Goal: Task Accomplishment & Management: Complete application form

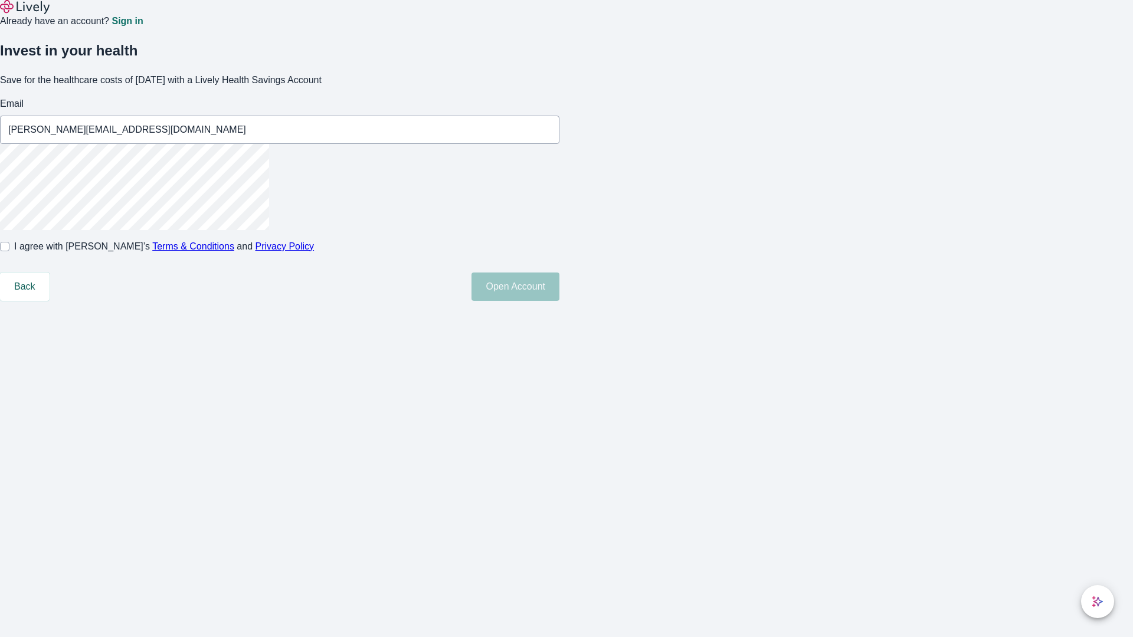
click at [9, 251] on input "I agree with Lively’s Terms & Conditions and Privacy Policy" at bounding box center [4, 246] width 9 height 9
checkbox input "true"
click at [559, 301] on button "Open Account" at bounding box center [515, 287] width 88 height 28
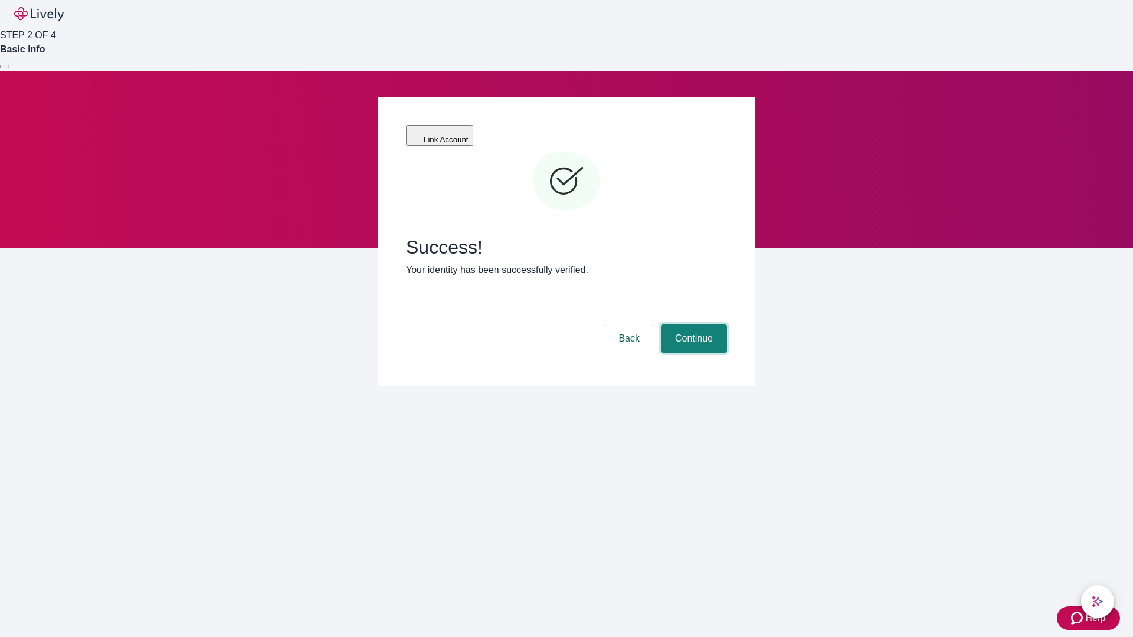
click at [692, 324] on button "Continue" at bounding box center [694, 338] width 66 height 28
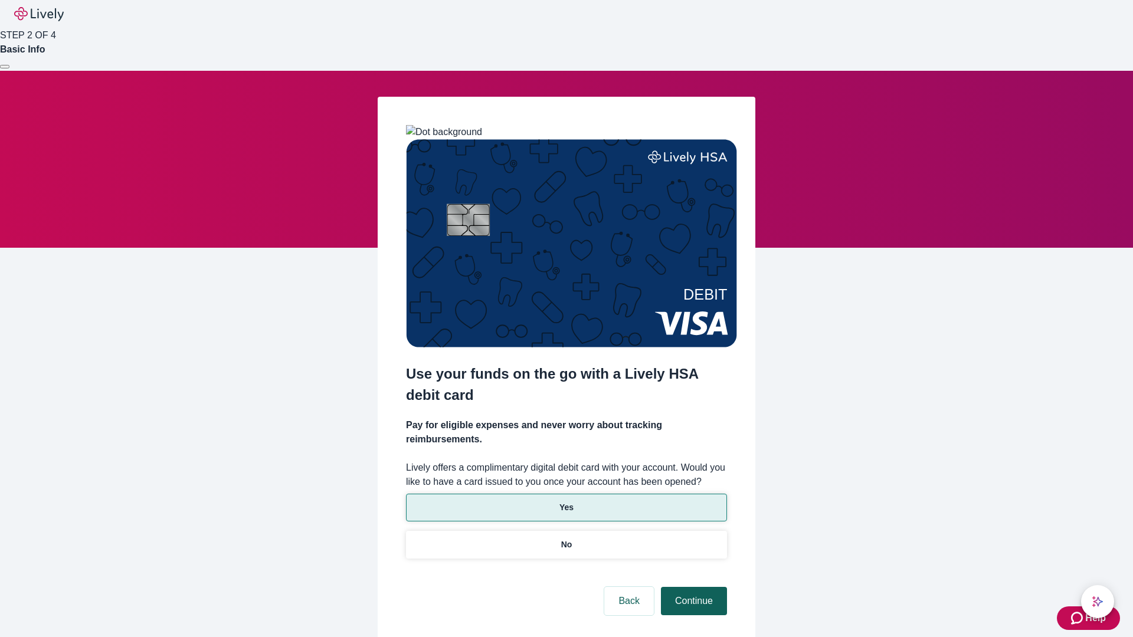
click at [566, 501] on p "Yes" at bounding box center [566, 507] width 14 height 12
click at [692, 587] on button "Continue" at bounding box center [694, 601] width 66 height 28
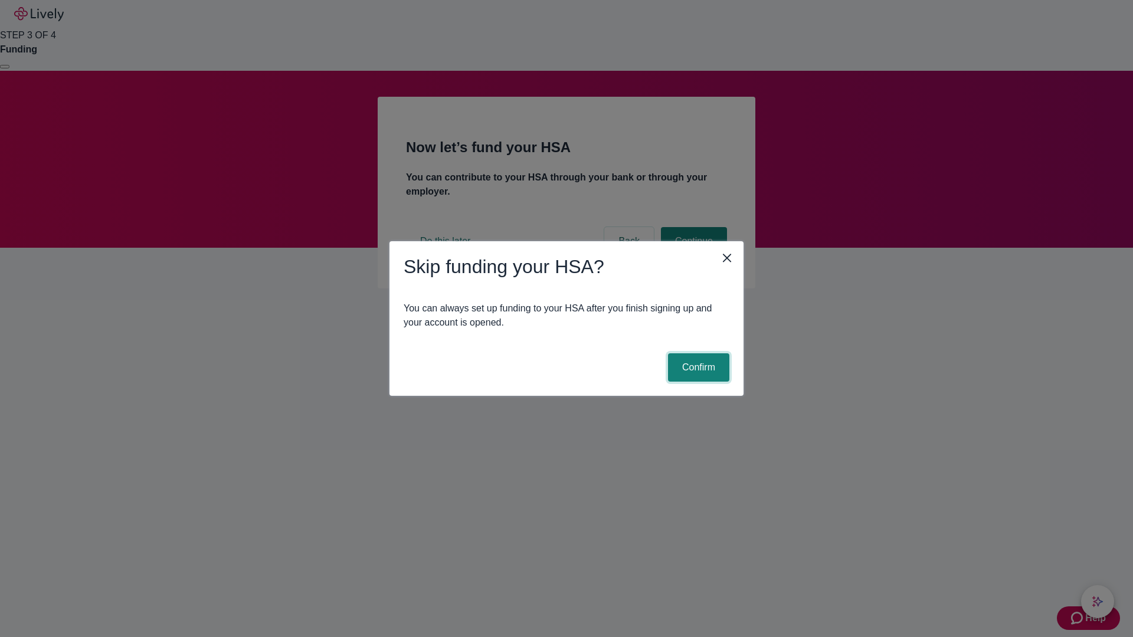
click at [697, 368] on button "Confirm" at bounding box center [698, 367] width 61 height 28
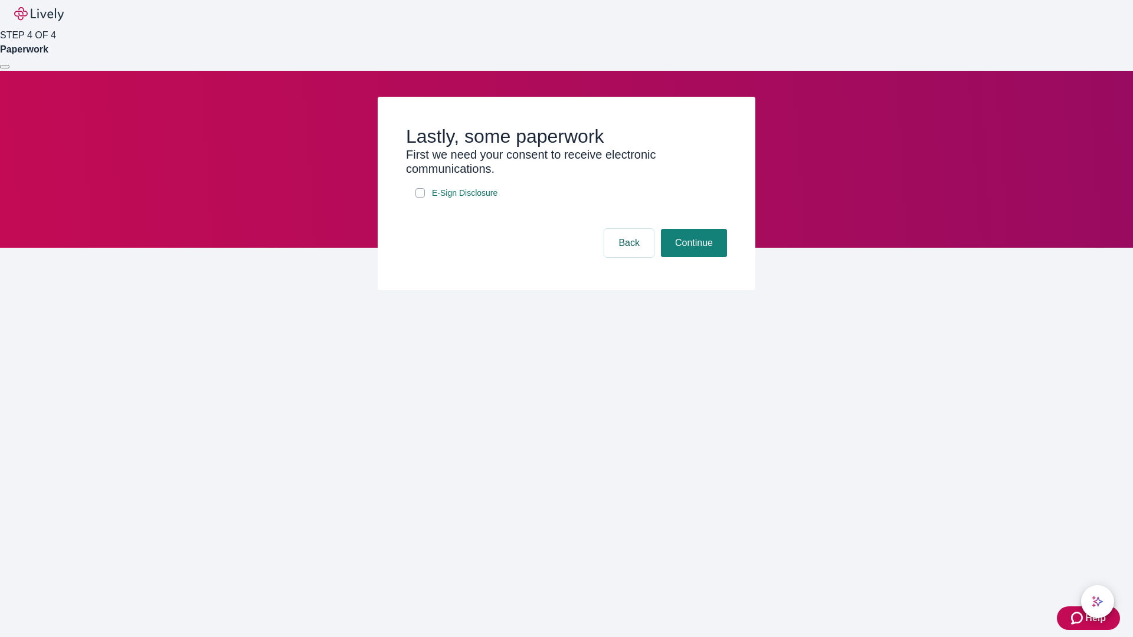
click at [420, 198] on input "E-Sign Disclosure" at bounding box center [419, 192] width 9 height 9
checkbox input "true"
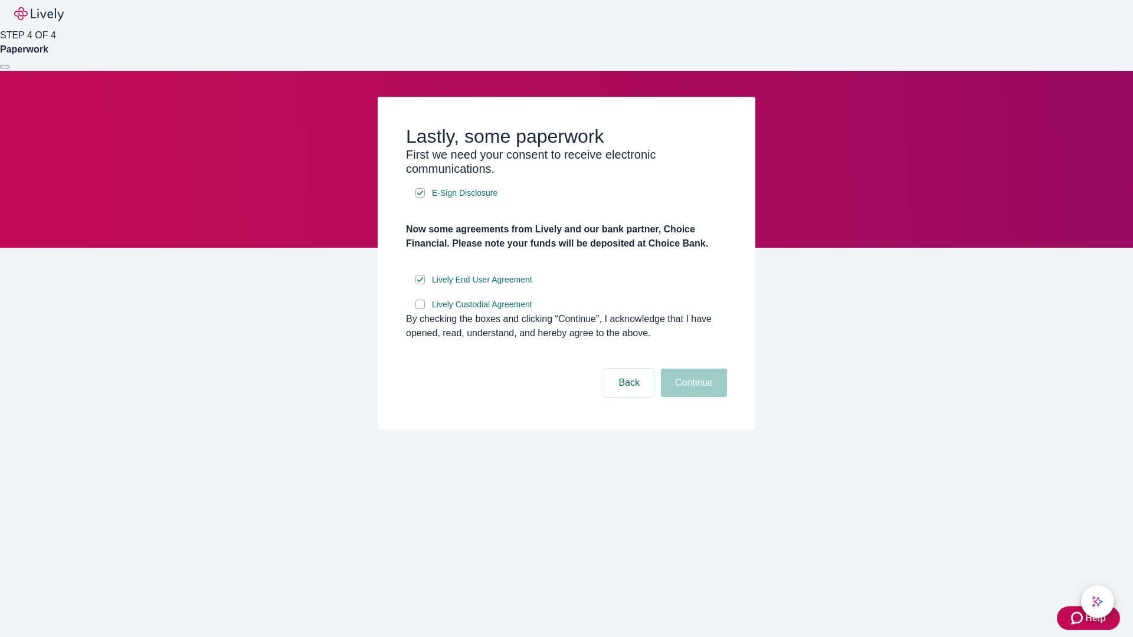
click at [420, 309] on input "Lively Custodial Agreement" at bounding box center [419, 304] width 9 height 9
checkbox input "true"
click at [692, 397] on button "Continue" at bounding box center [694, 383] width 66 height 28
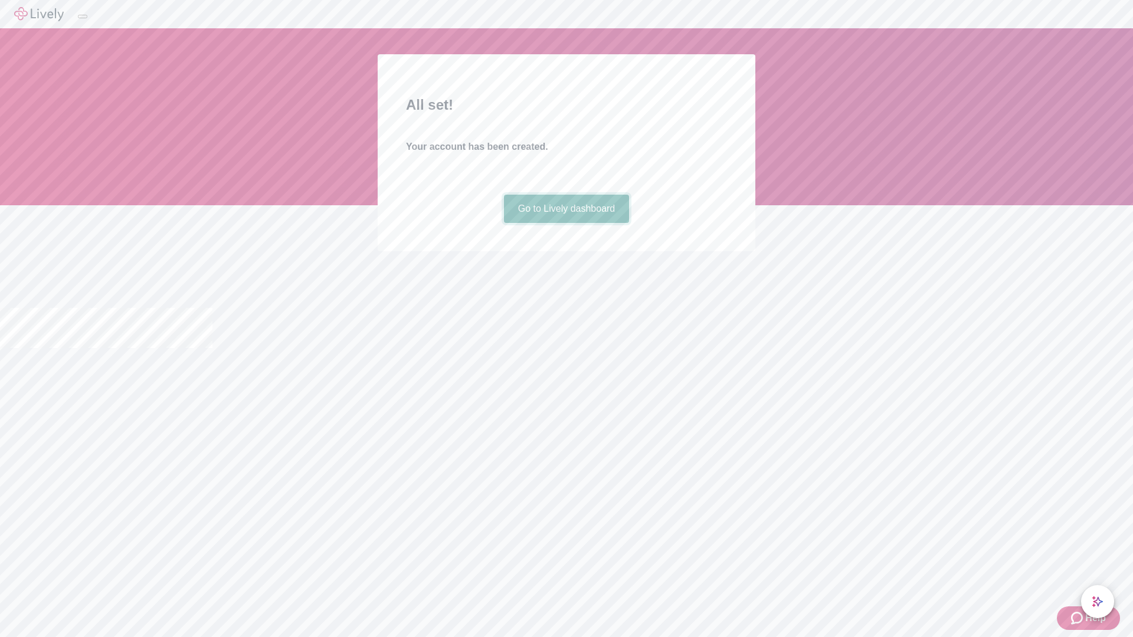
click at [566, 223] on link "Go to Lively dashboard" at bounding box center [567, 209] width 126 height 28
